Goal: Find contact information: Find contact information

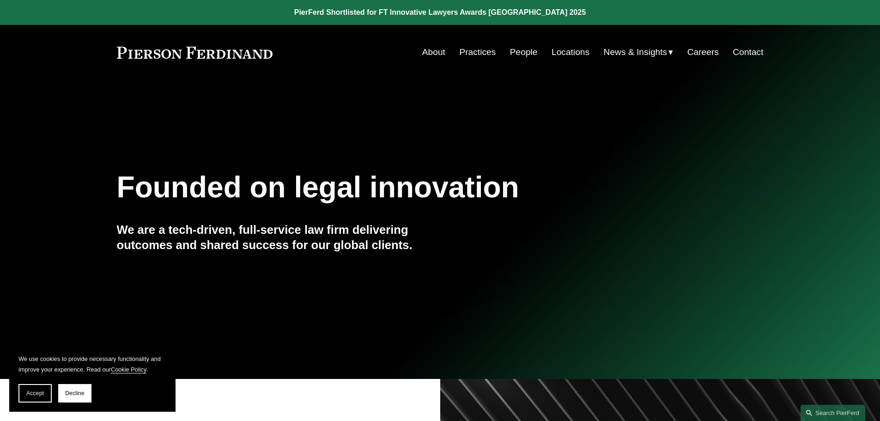
click at [525, 52] on link "People" at bounding box center [524, 52] width 28 height 18
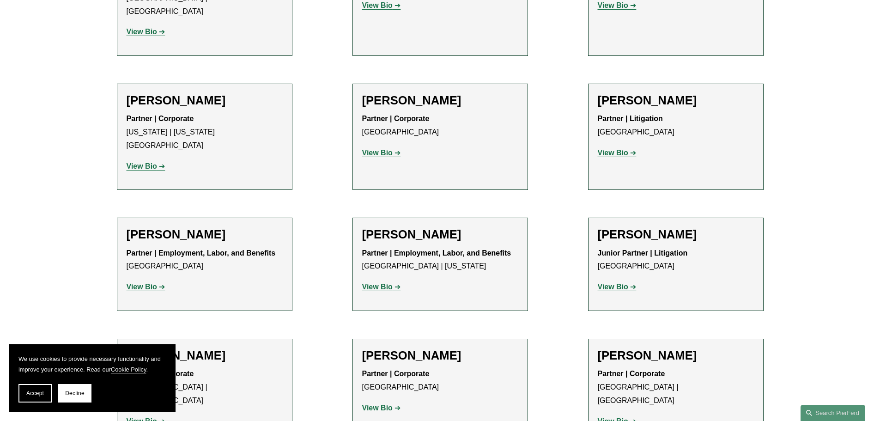
scroll to position [5034, 0]
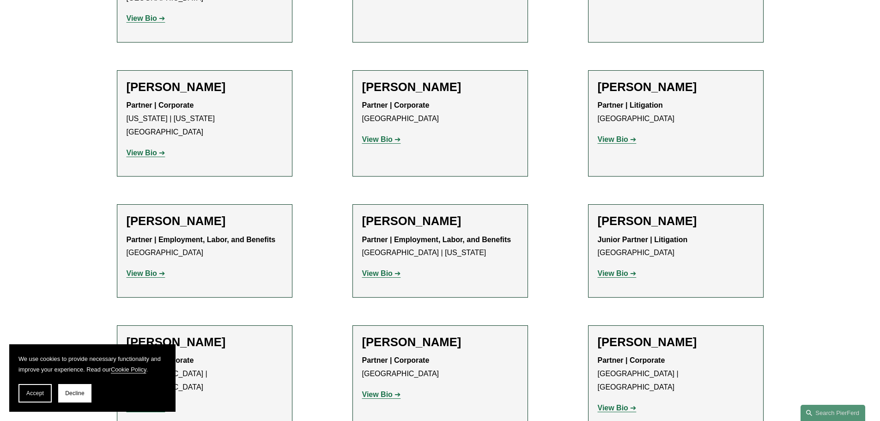
click at [378, 390] on strong "View Bio" at bounding box center [377, 394] width 30 height 8
